Goal: Information Seeking & Learning: Check status

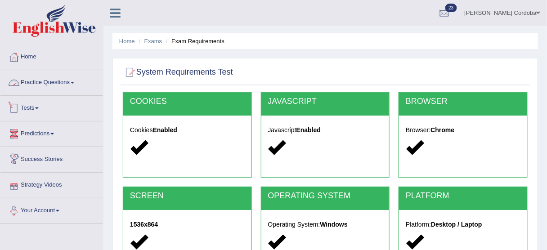
click at [54, 82] on link "Practice Questions" at bounding box center [51, 81] width 103 height 22
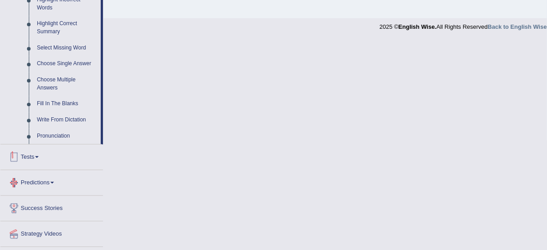
click at [17, 152] on div at bounding box center [13, 156] width 13 height 13
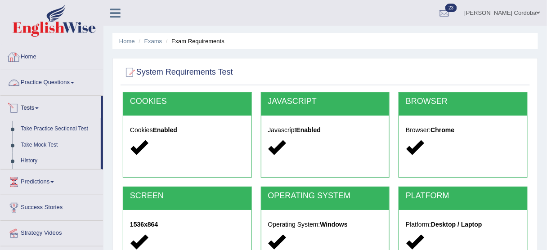
click at [41, 57] on link "Home" at bounding box center [51, 56] width 103 height 22
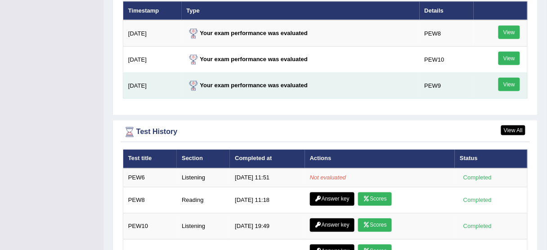
scroll to position [1168, 0]
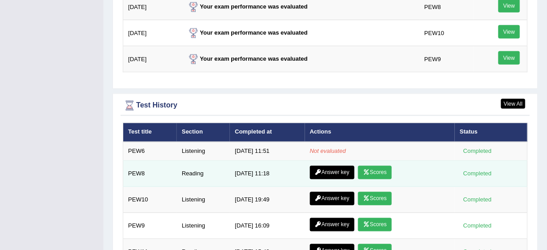
click at [344, 166] on link "Answer key" at bounding box center [332, 172] width 45 height 13
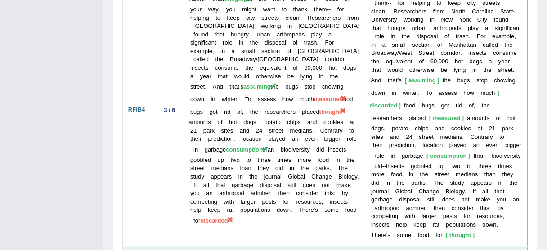
scroll to position [2339, 0]
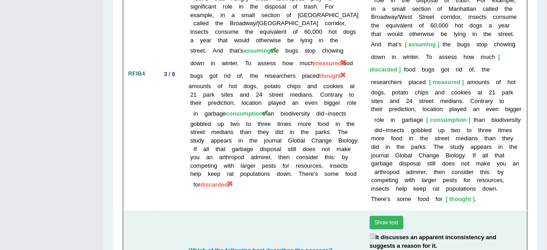
click at [370, 216] on button "Show text" at bounding box center [387, 222] width 34 height 13
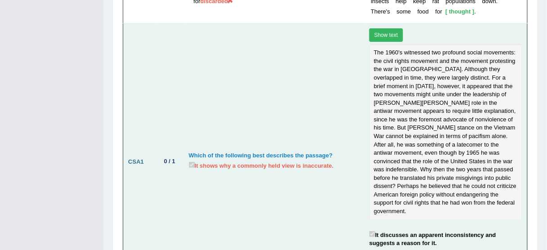
scroll to position [2519, 0]
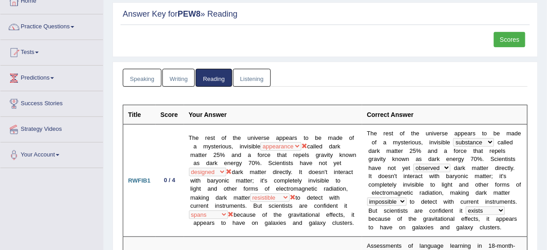
scroll to position [44, 0]
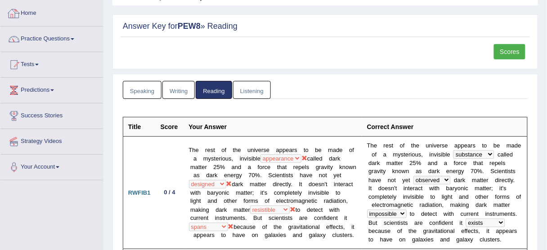
click at [43, 18] on link "Home" at bounding box center [51, 12] width 103 height 22
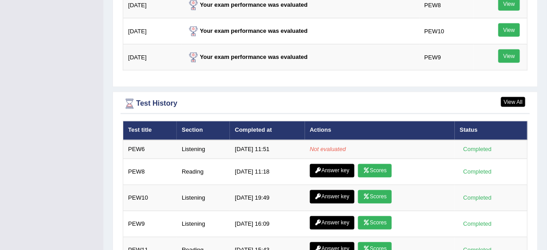
scroll to position [1224, 0]
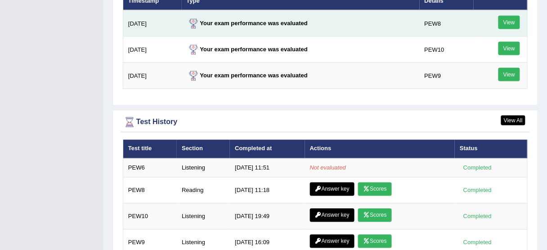
scroll to position [1288, 0]
